Goal: Check status

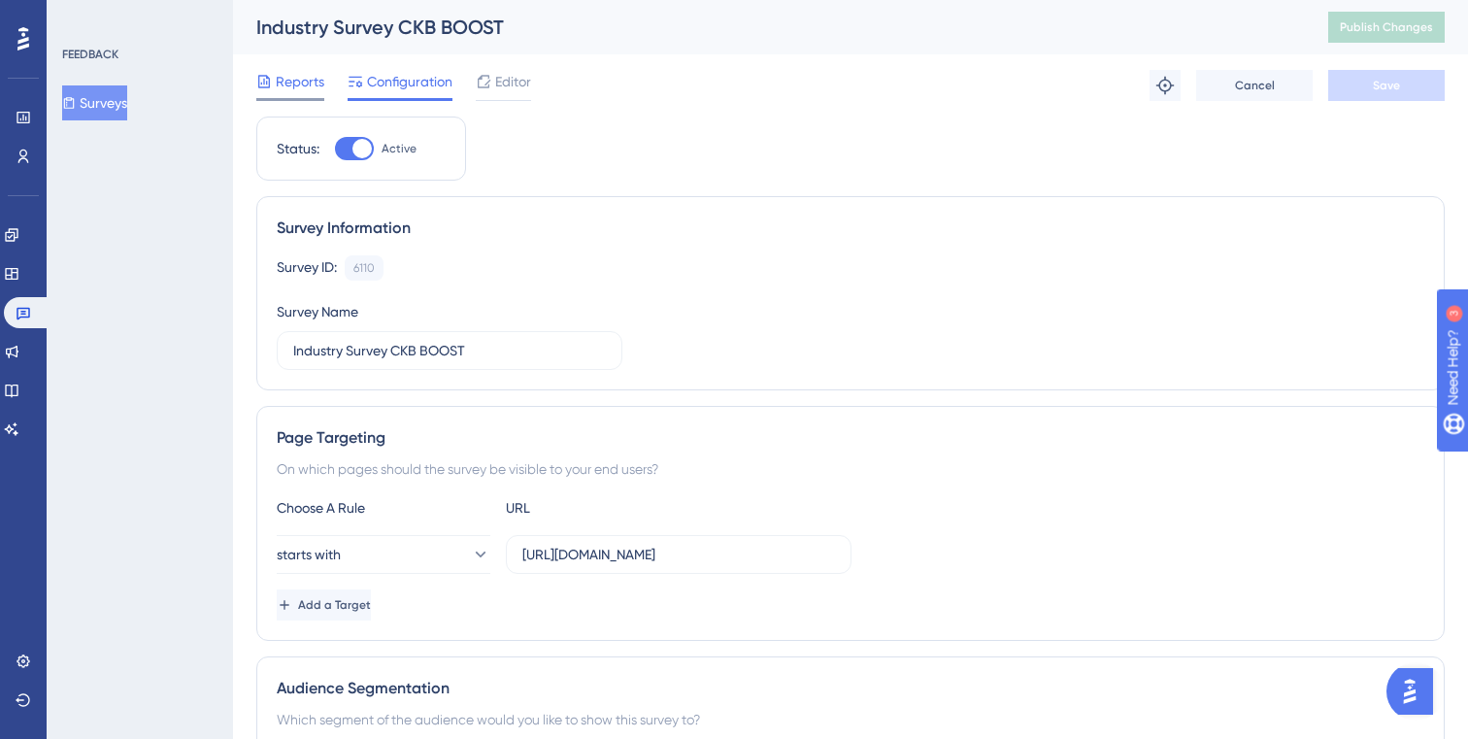
click at [277, 75] on span "Reports" at bounding box center [300, 81] width 49 height 23
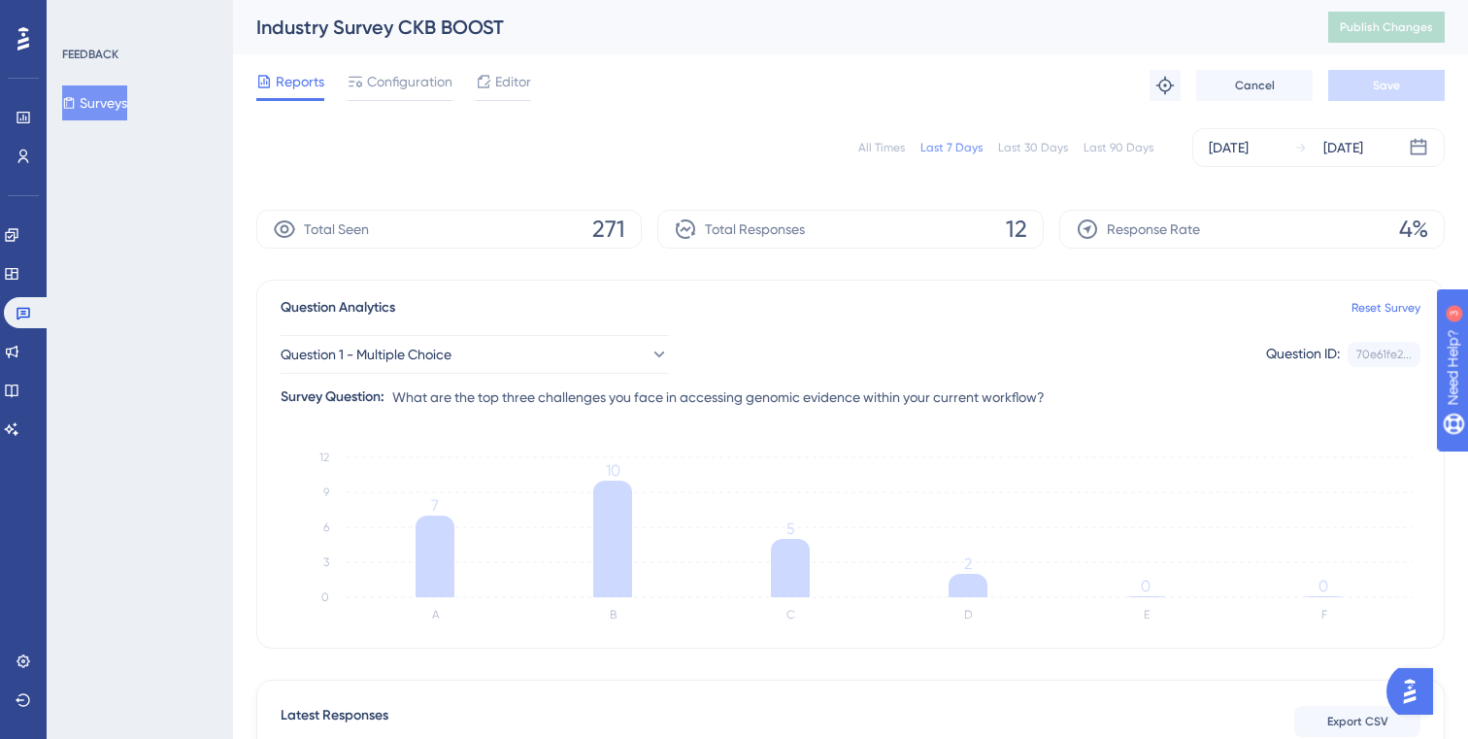
click at [874, 150] on div "All Times" at bounding box center [881, 148] width 47 height 16
